Goal: Navigation & Orientation: Find specific page/section

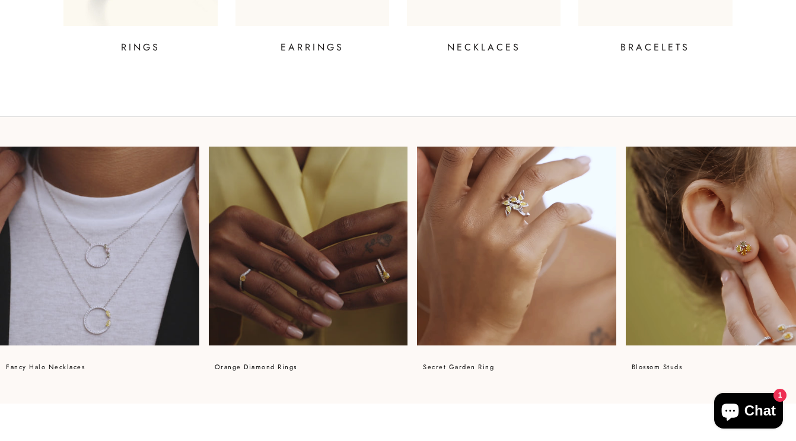
scroll to position [712, 0]
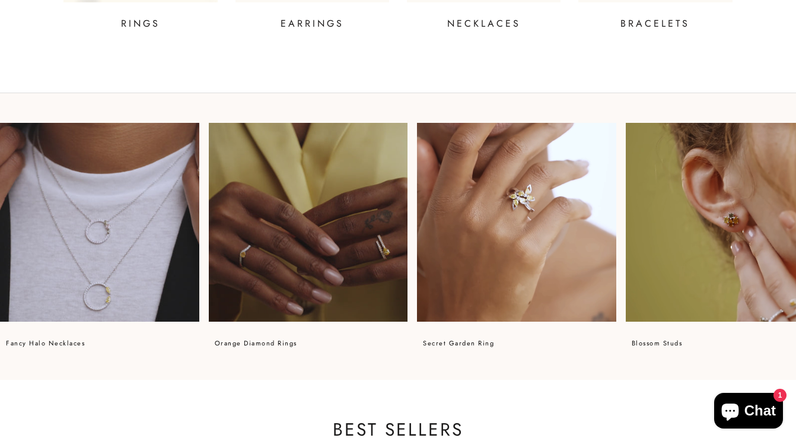
click at [138, 31] on p "RINGS" at bounding box center [140, 24] width 39 height 14
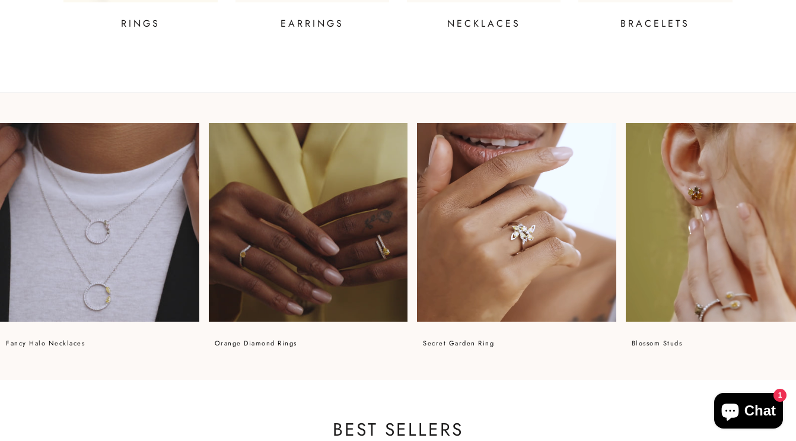
click at [506, 31] on p "NECKLACES" at bounding box center [484, 24] width 74 height 14
click at [647, 31] on p "BRACELETS" at bounding box center [655, 24] width 69 height 14
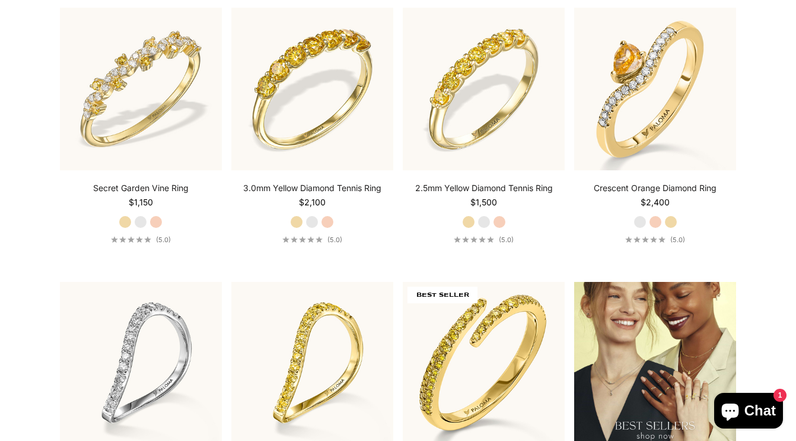
scroll to position [1200, 0]
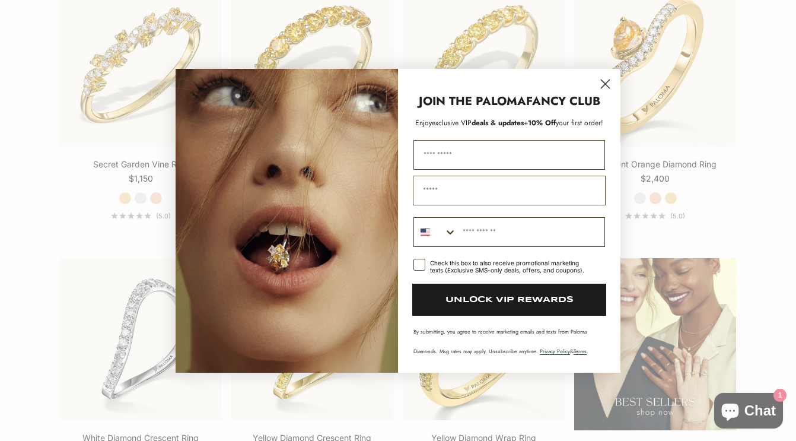
click at [606, 82] on circle "Close dialog" at bounding box center [606, 84] width 20 height 20
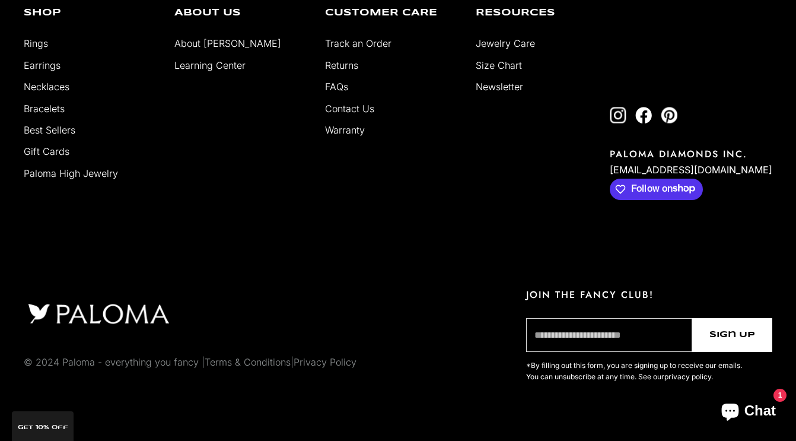
scroll to position [5553, 0]
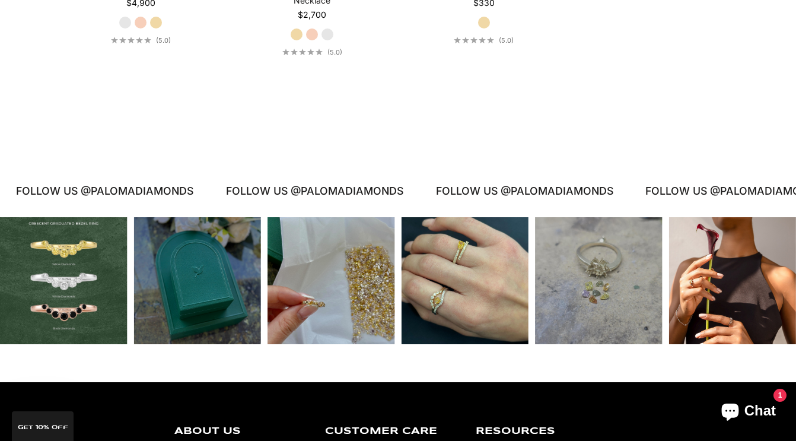
scroll to position [1650, 0]
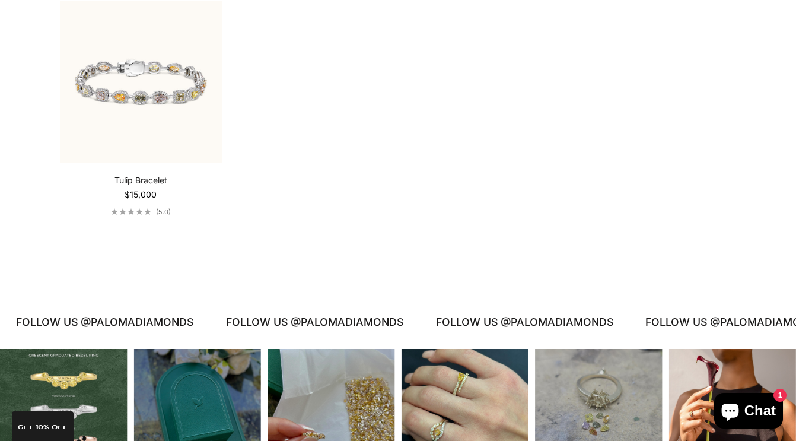
scroll to position [878, 0]
